Goal: Transaction & Acquisition: Purchase product/service

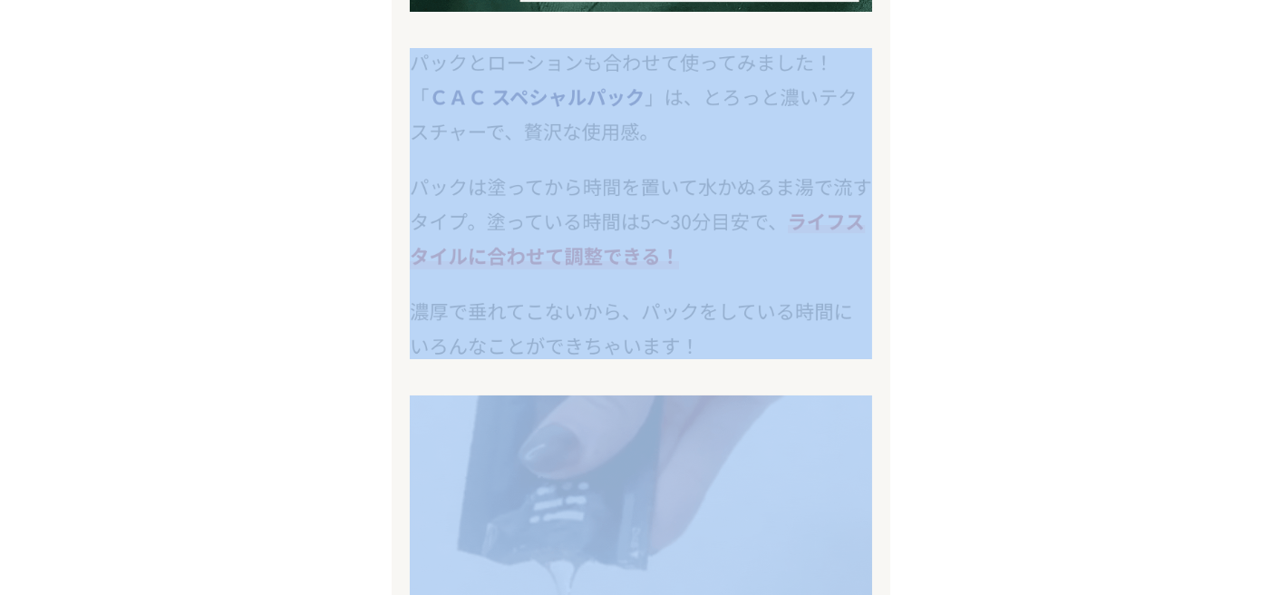
scroll to position [10889, 0]
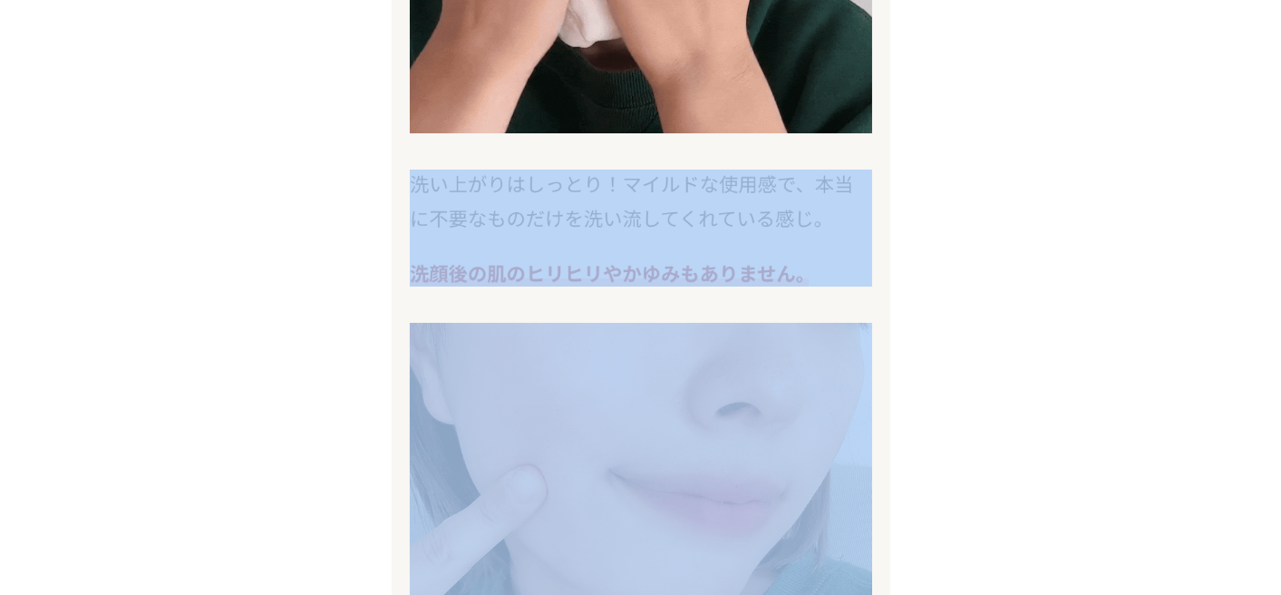
drag, startPoint x: 1281, startPoint y: 348, endPoint x: 1246, endPoint y: -94, distance: 443.9
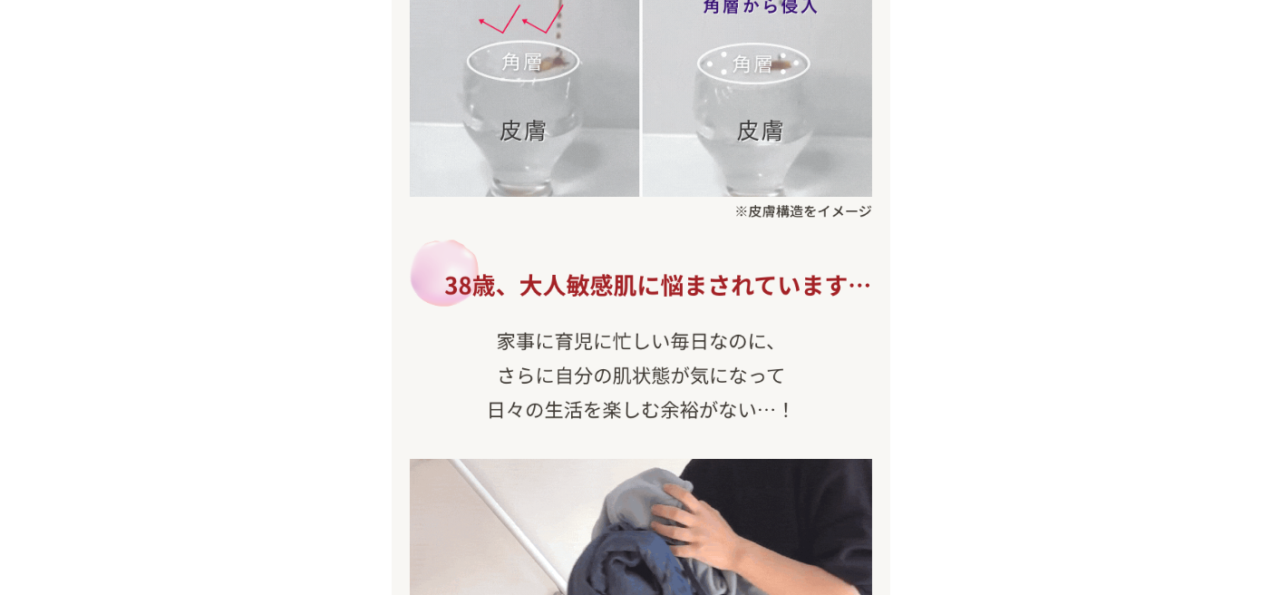
scroll to position [0, 0]
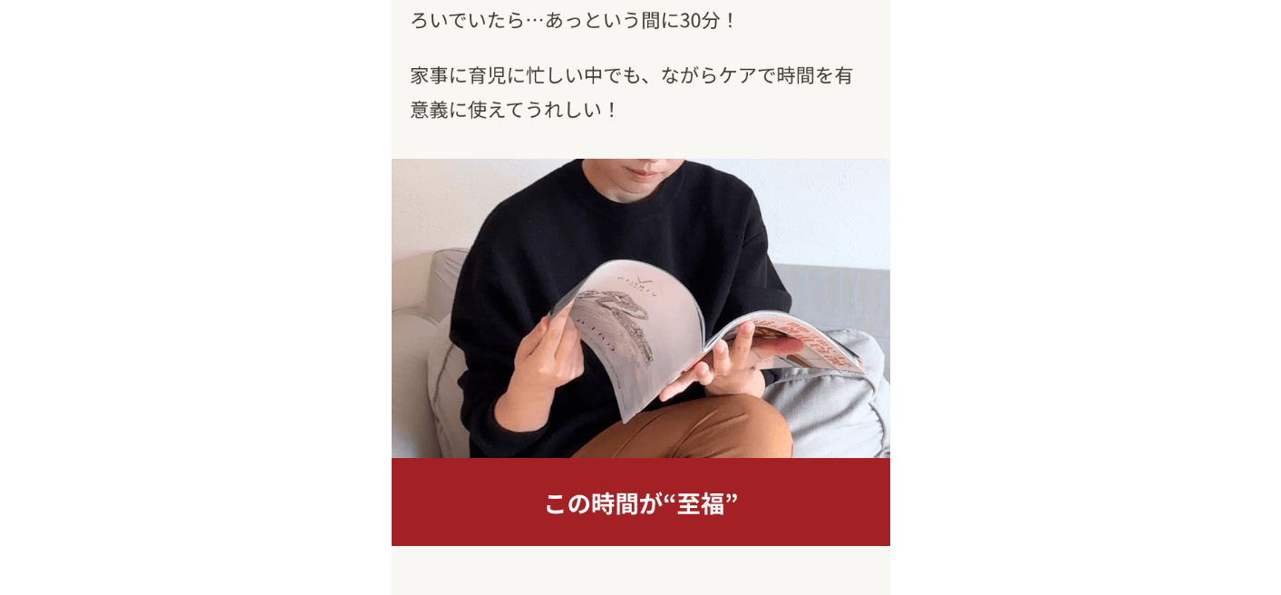
scroll to position [12438, 0]
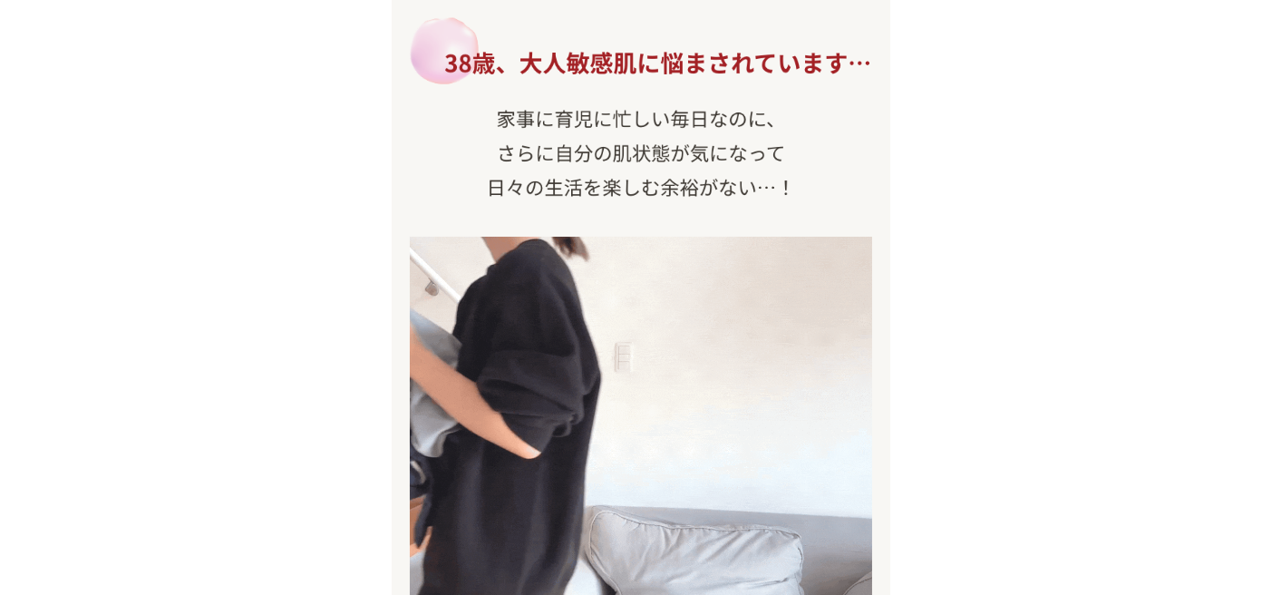
scroll to position [362, 0]
